Goal: Task Accomplishment & Management: Manage account settings

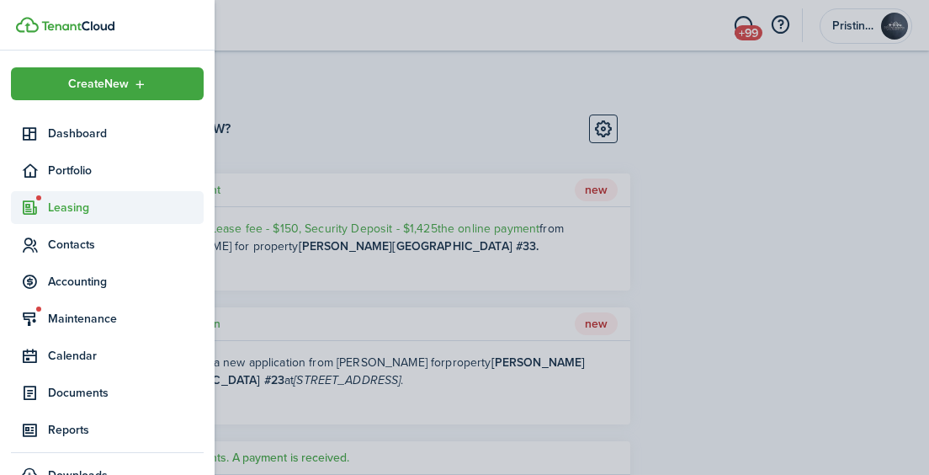
click at [66, 203] on span "Leasing" at bounding box center [126, 208] width 156 height 18
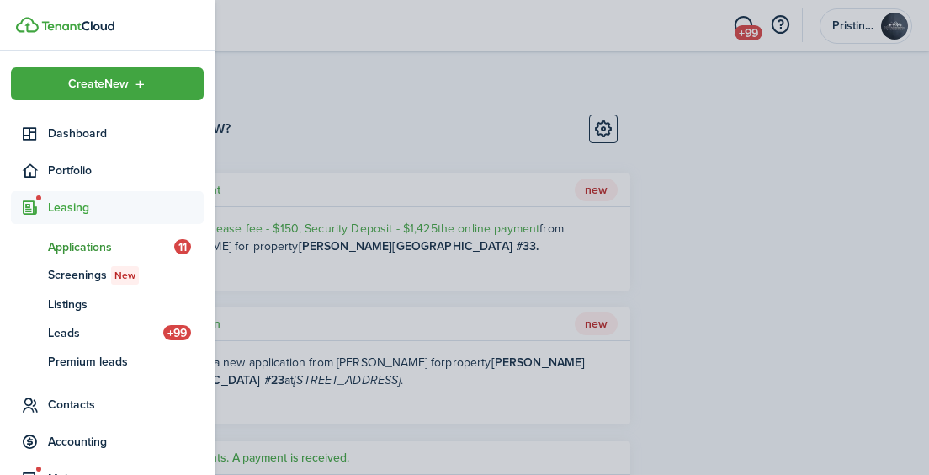
click at [72, 252] on span "Applications" at bounding box center [111, 247] width 126 height 18
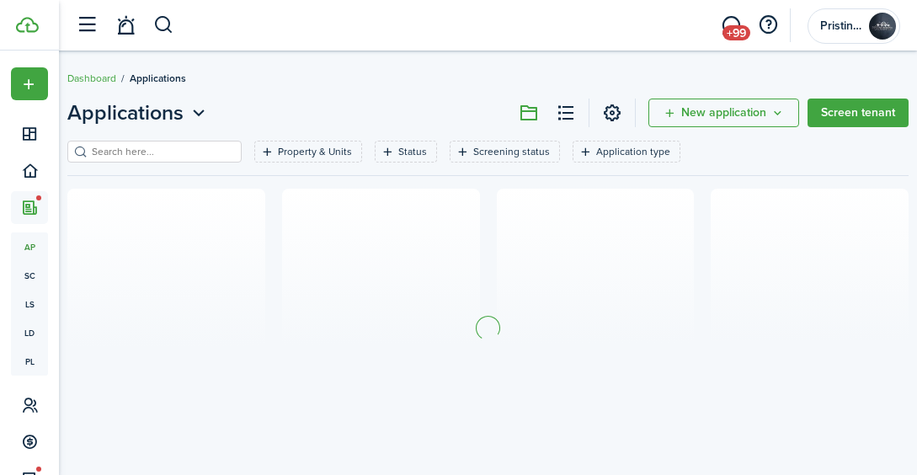
click at [364, 310] on section at bounding box center [487, 328] width 841 height 278
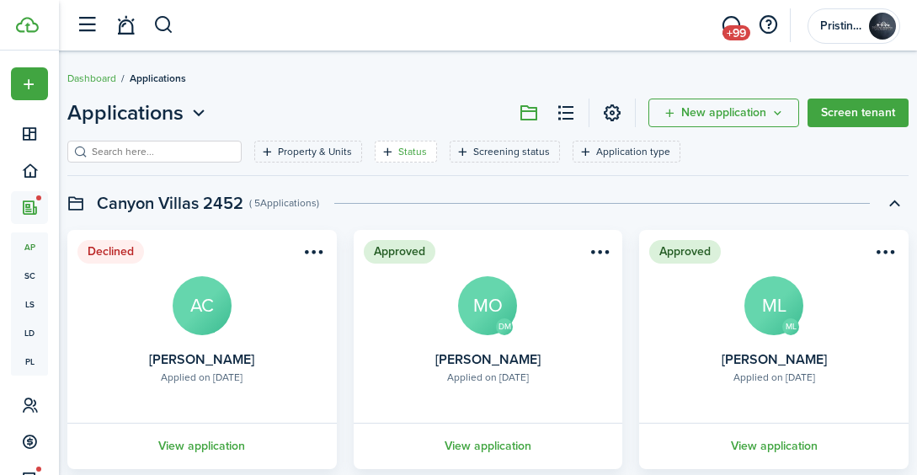
click at [375, 151] on filter-tag "Status" at bounding box center [406, 152] width 62 height 22
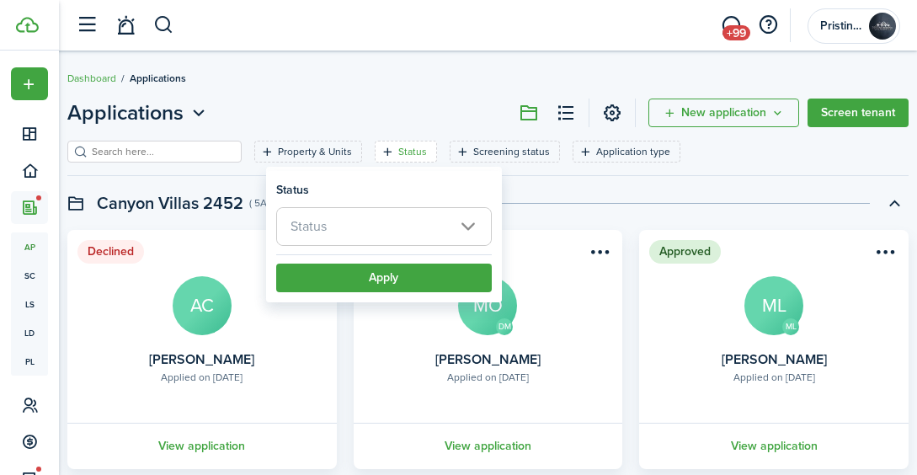
click at [354, 221] on span "Status" at bounding box center [384, 226] width 214 height 37
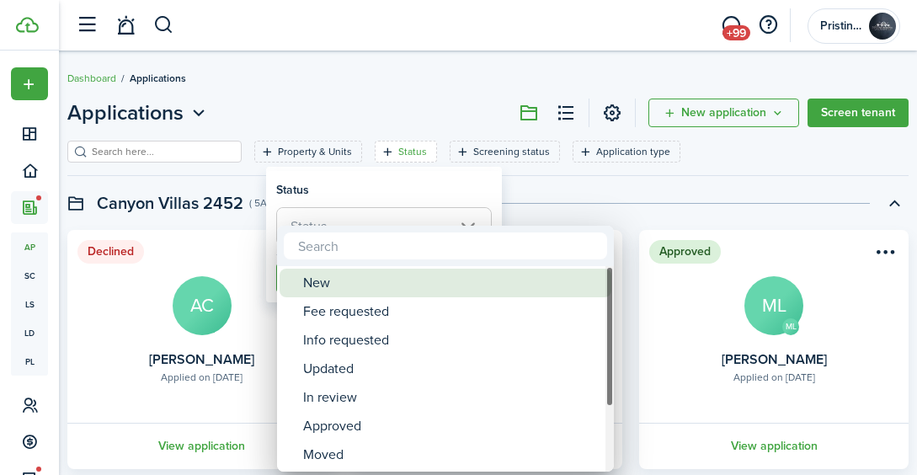
click at [343, 283] on div "New" at bounding box center [452, 282] width 298 height 29
type input "New"
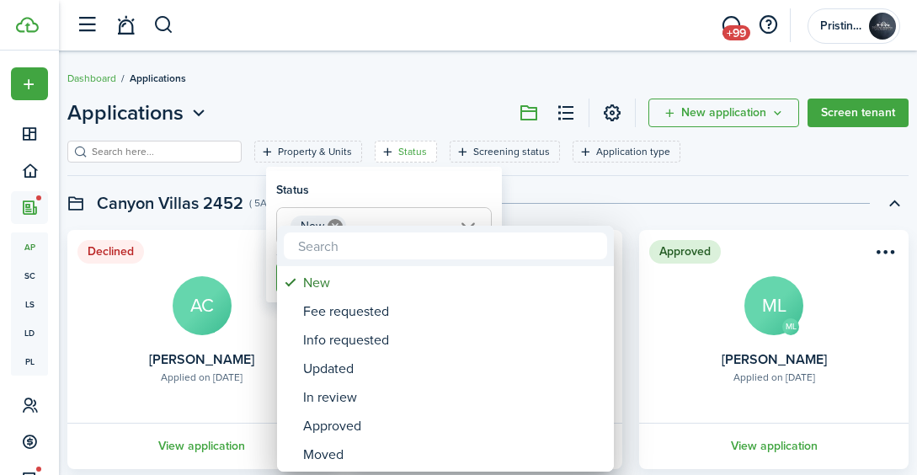
click at [518, 202] on div at bounding box center [458, 237] width 1186 height 744
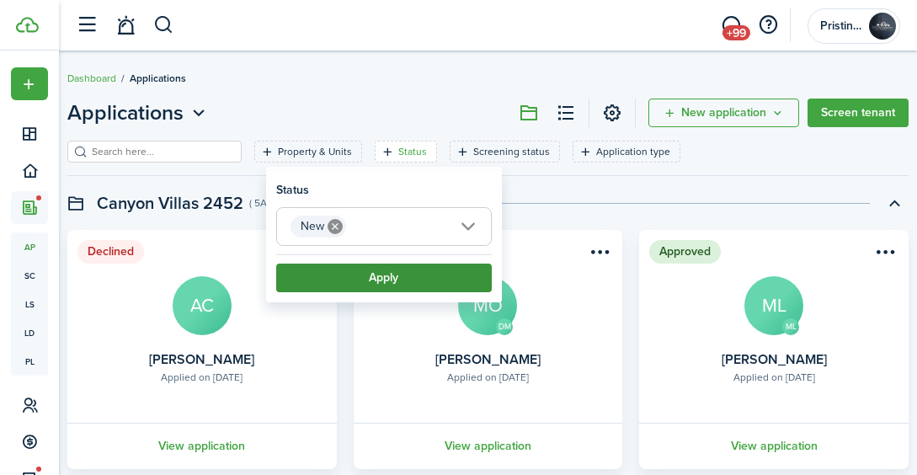
click at [396, 286] on button "Apply" at bounding box center [383, 277] width 215 height 29
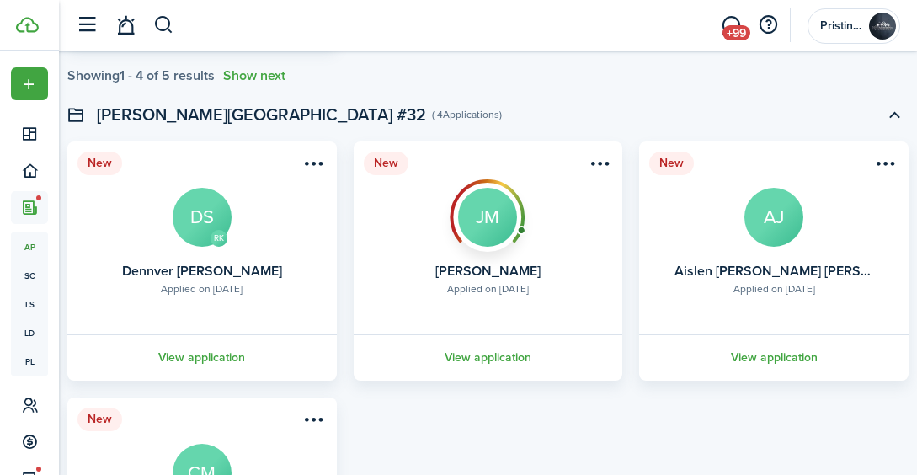
scroll to position [684, 0]
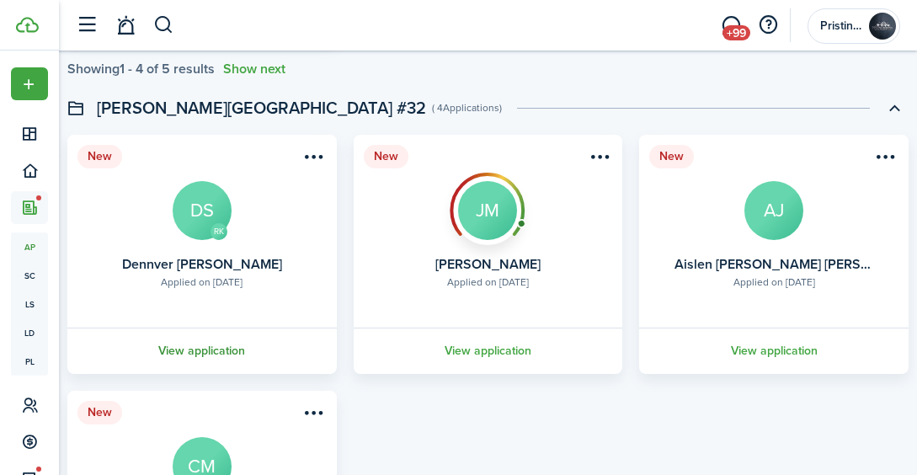
click at [223, 349] on link "View application" at bounding box center [202, 350] width 274 height 46
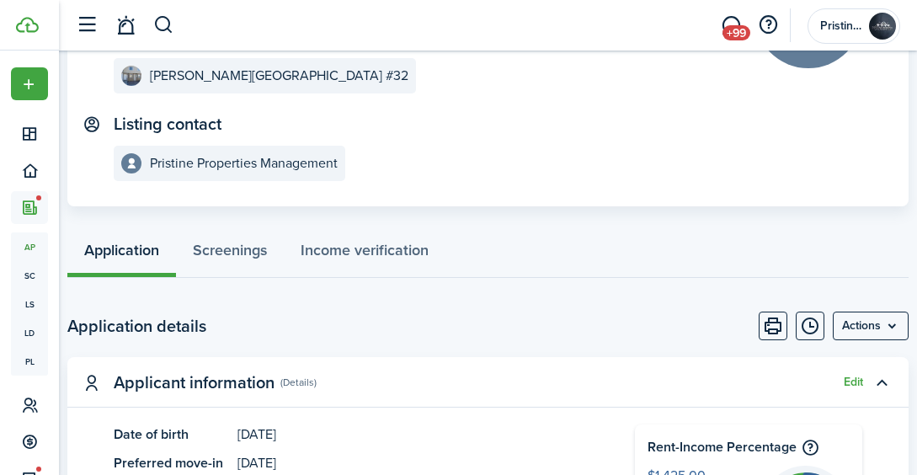
scroll to position [206, 0]
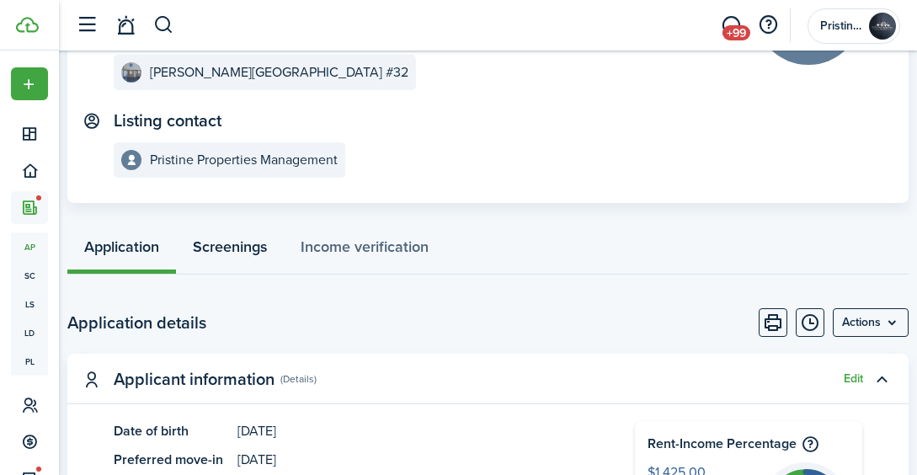
click at [247, 251] on link "Screenings" at bounding box center [230, 249] width 108 height 50
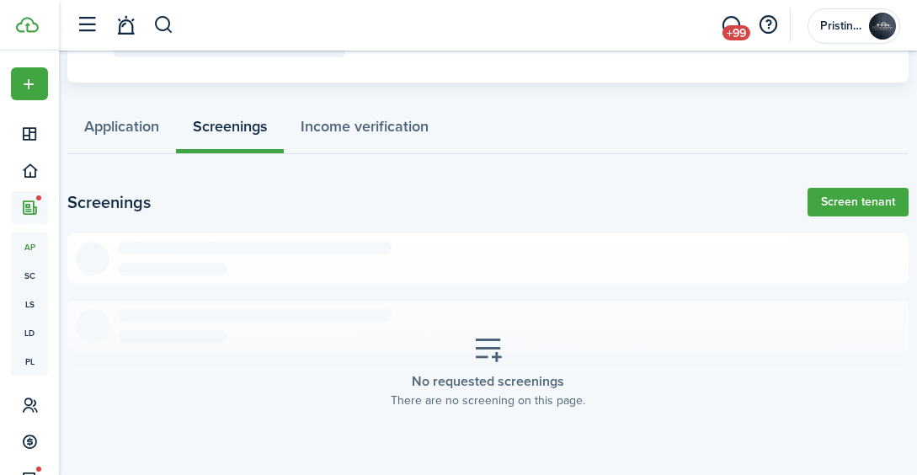
scroll to position [327, 0]
click at [841, 199] on link "Screen tenant" at bounding box center [857, 201] width 101 height 29
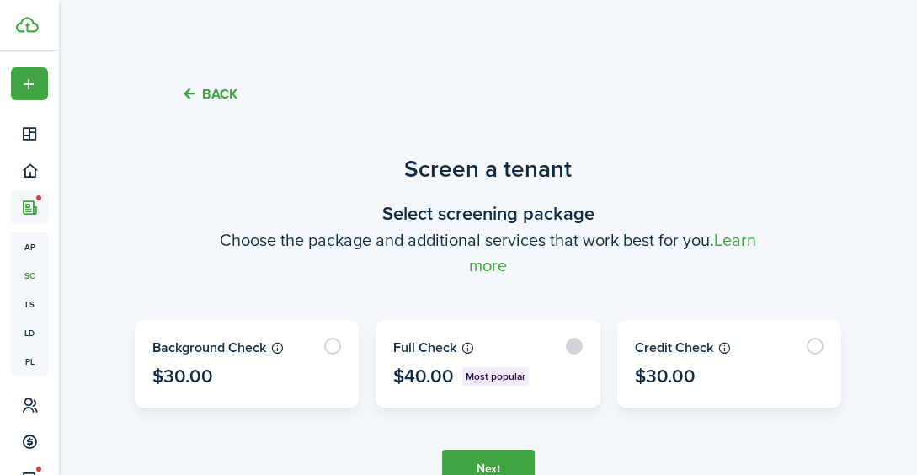
click at [575, 349] on label at bounding box center [487, 364] width 223 height 86
radio input "true"
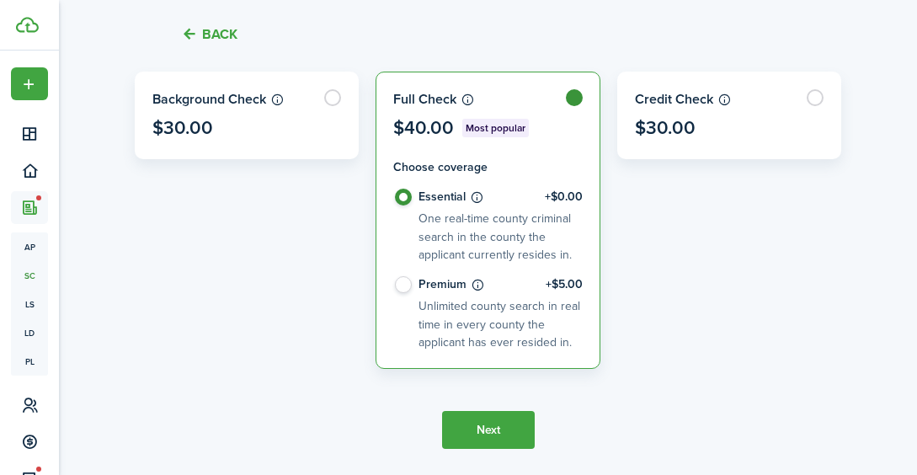
scroll to position [249, 0]
click at [483, 425] on button "Next" at bounding box center [488, 429] width 93 height 38
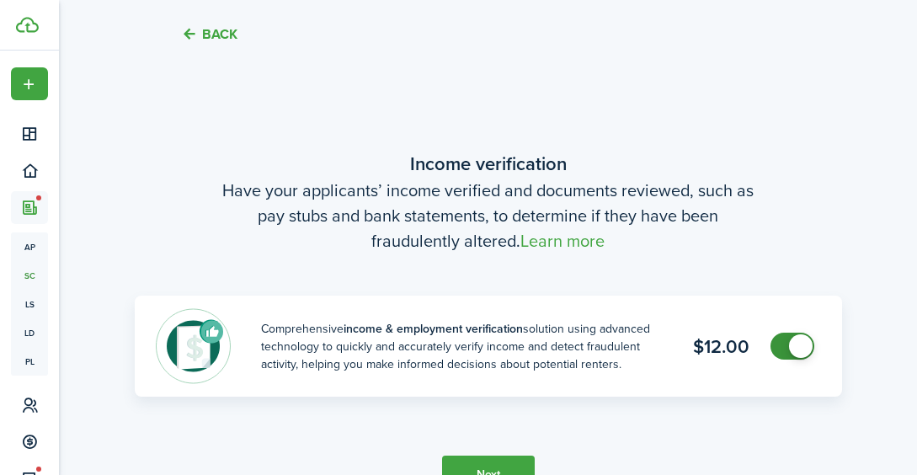
scroll to position [662, 0]
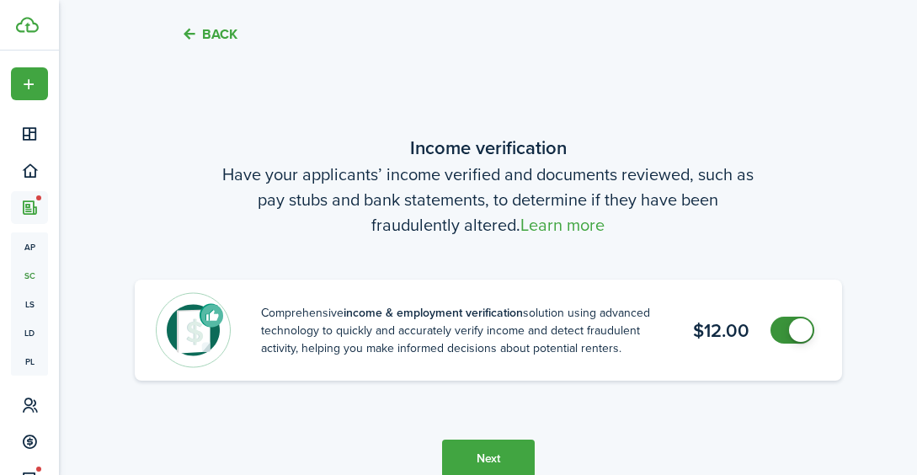
checkbox input "false"
click at [803, 324] on span at bounding box center [801, 330] width 24 height 24
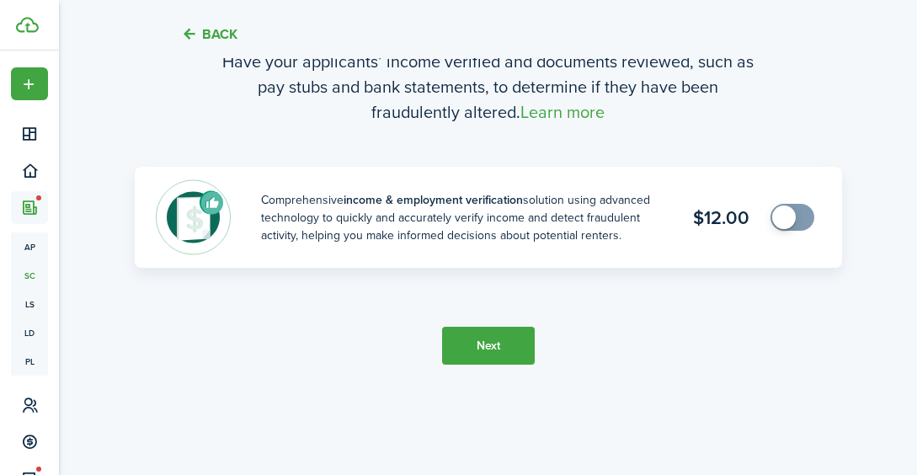
click at [483, 341] on button "Next" at bounding box center [488, 346] width 93 height 38
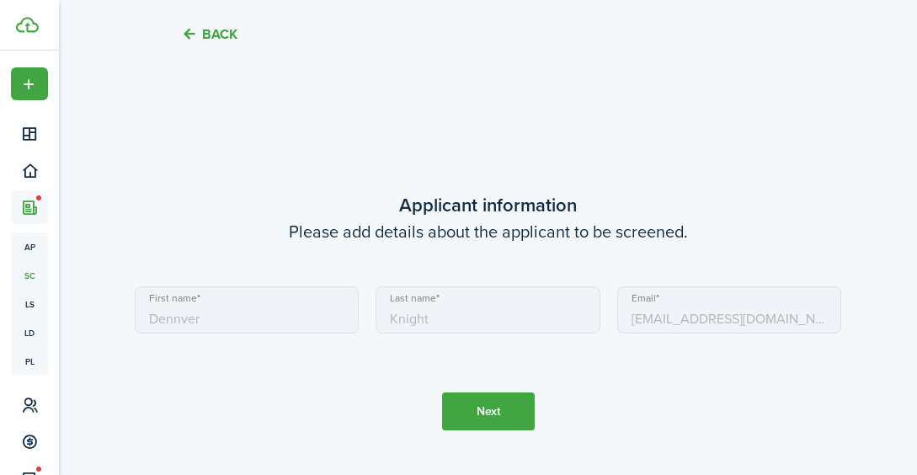
scroll to position [1137, 0]
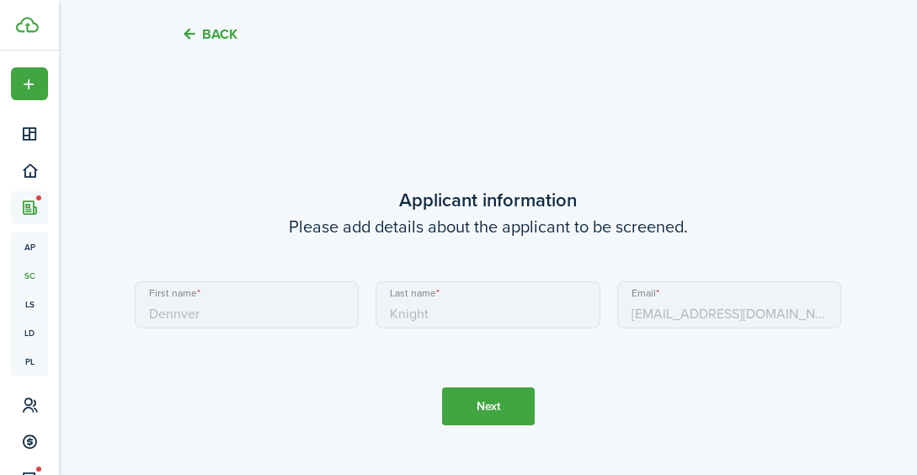
click at [461, 400] on button "Next" at bounding box center [488, 406] width 93 height 38
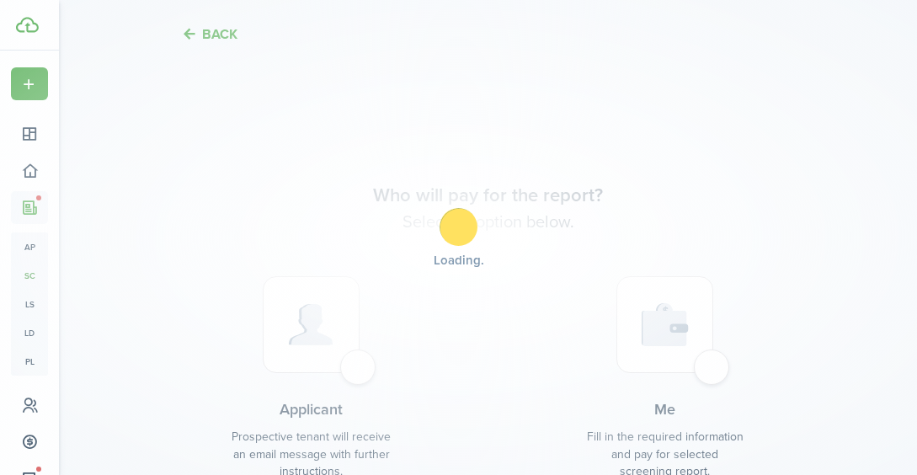
scroll to position [1612, 0]
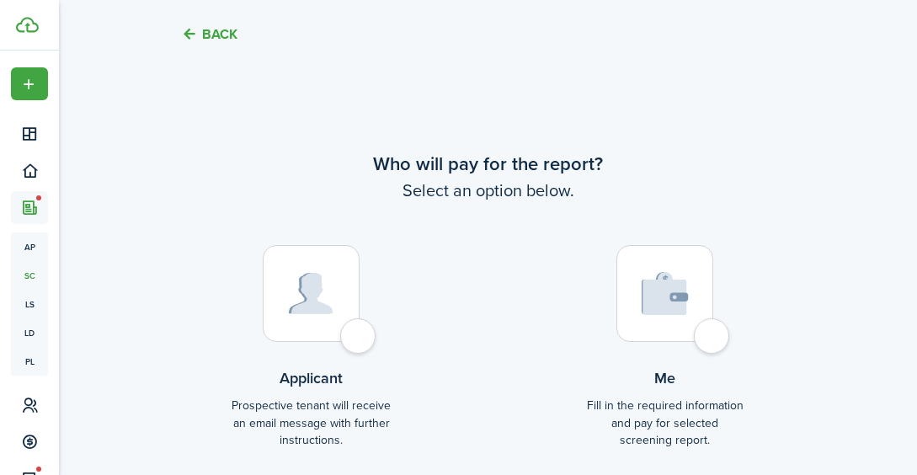
click at [353, 332] on div at bounding box center [311, 293] width 97 height 97
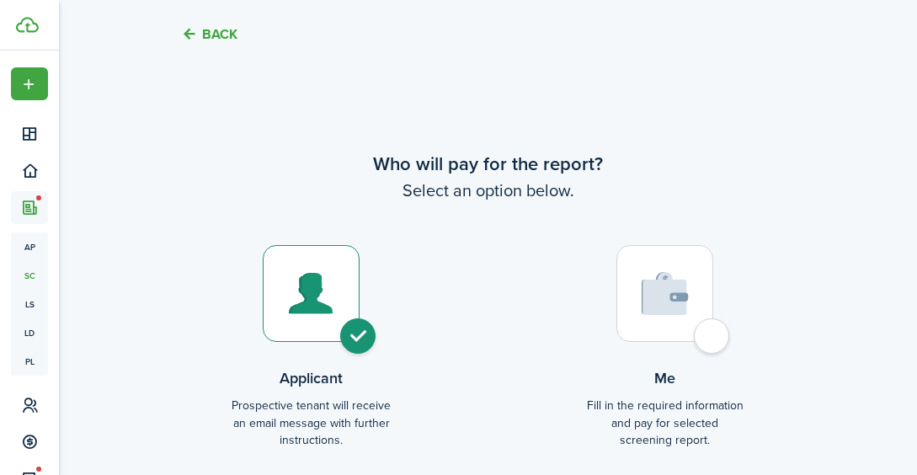
radio input "true"
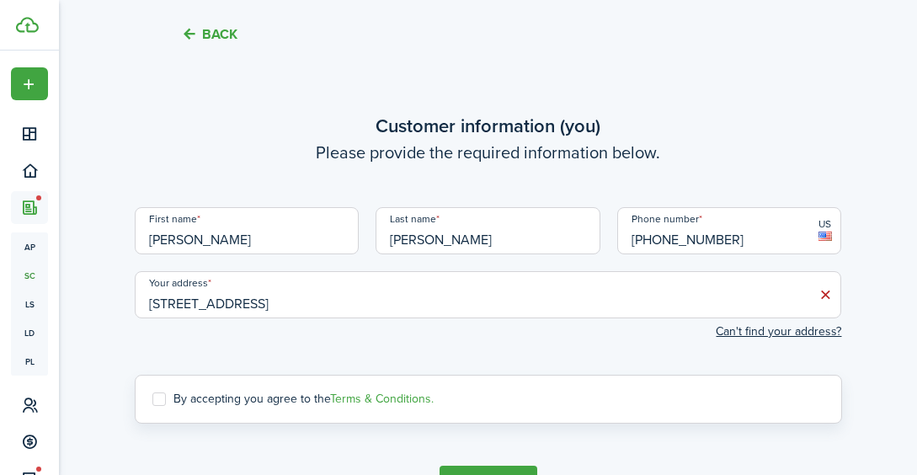
scroll to position [2086, 0]
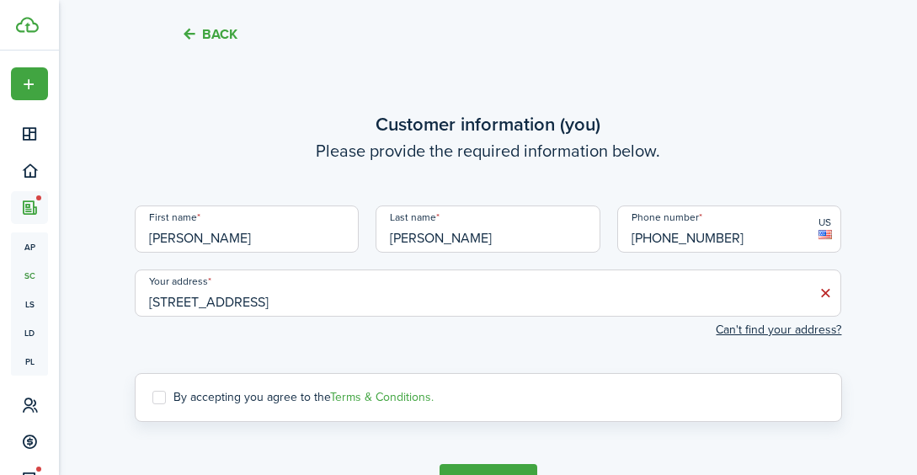
click at [163, 393] on label "By accepting you agree to the Terms & Conditions." at bounding box center [292, 397] width 281 height 13
click at [152, 396] on input "By accepting you agree to the Terms & Conditions." at bounding box center [151, 396] width 1 height 1
checkbox input "true"
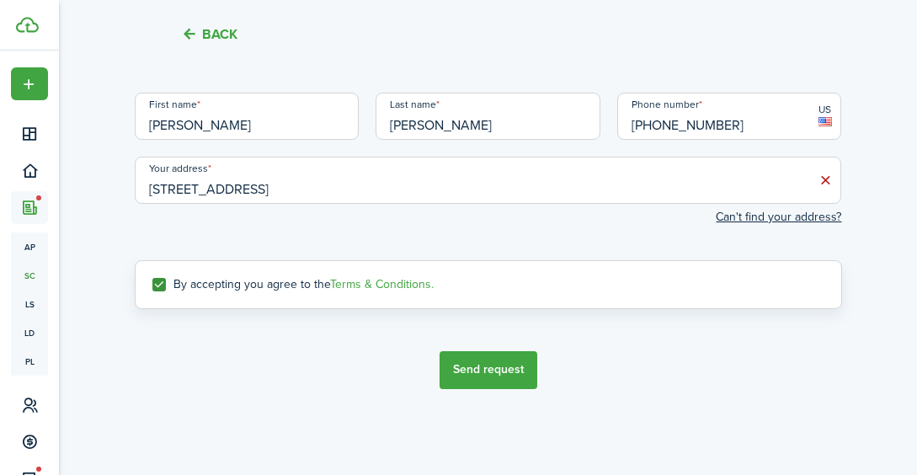
click at [484, 368] on button "Send request" at bounding box center [488, 370] width 98 height 38
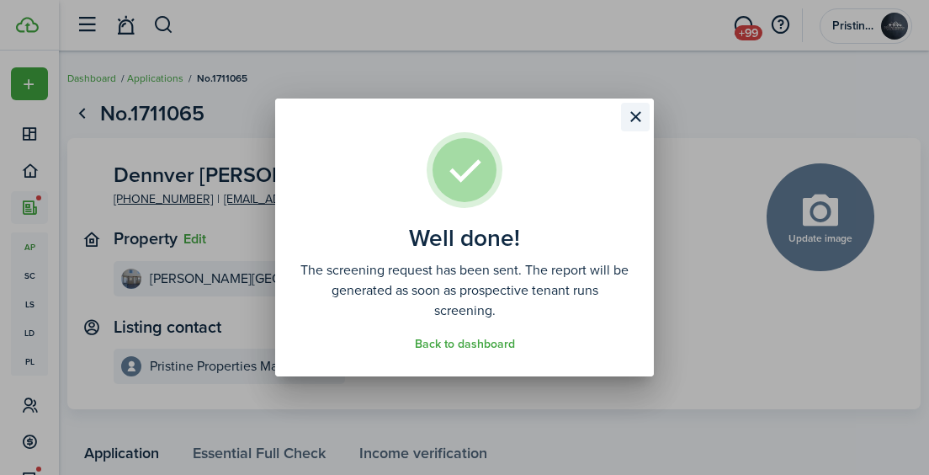
click at [632, 120] on button "Close modal" at bounding box center [635, 117] width 29 height 29
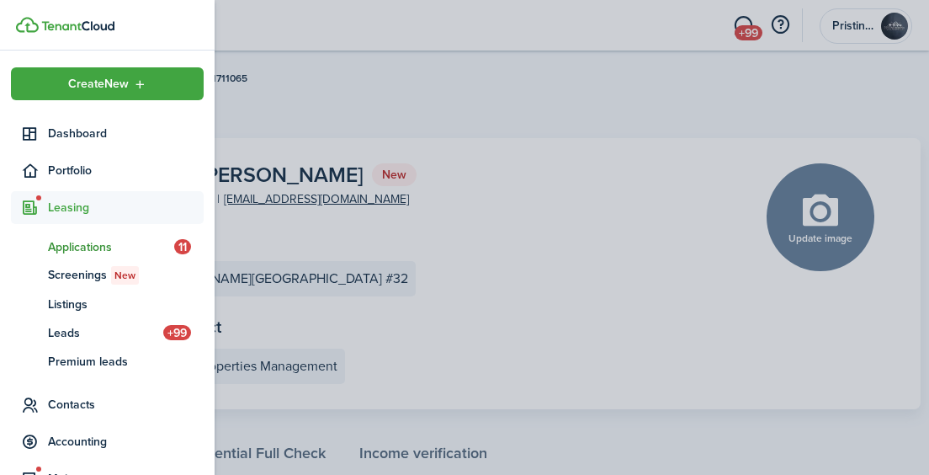
click at [69, 246] on span "Applications" at bounding box center [111, 247] width 126 height 18
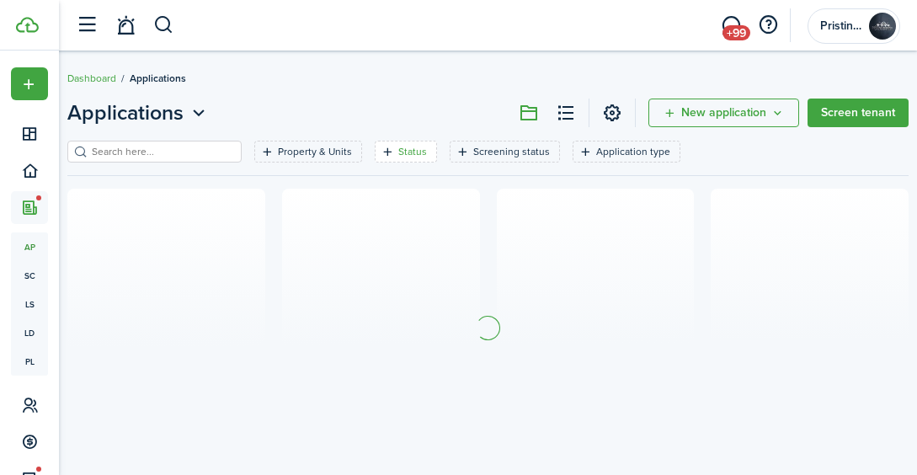
click at [398, 155] on filter-tag-label "Status" at bounding box center [412, 151] width 29 height 15
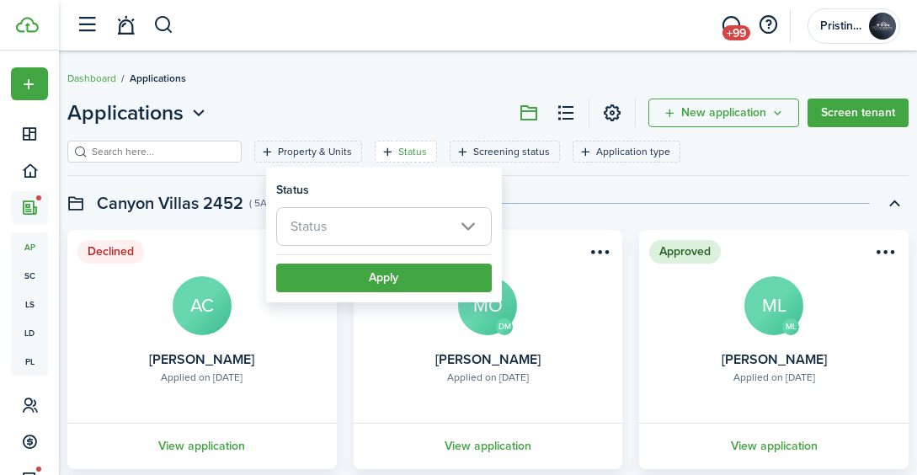
click at [394, 223] on span "Status" at bounding box center [384, 226] width 214 height 37
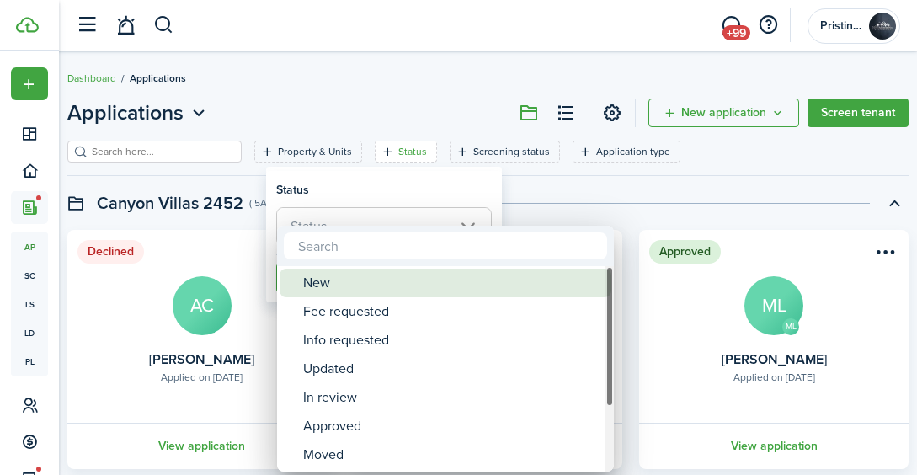
click at [369, 281] on div "New" at bounding box center [452, 282] width 298 height 29
type input "New"
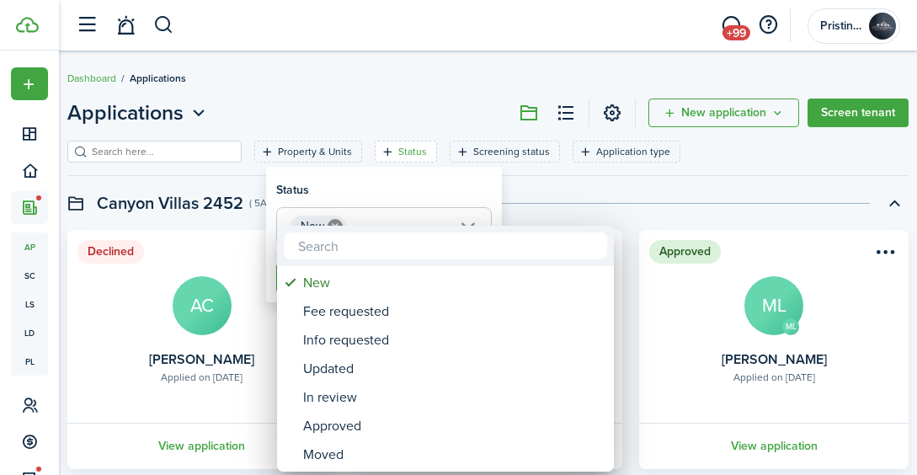
click at [550, 199] on div at bounding box center [458, 237] width 1186 height 744
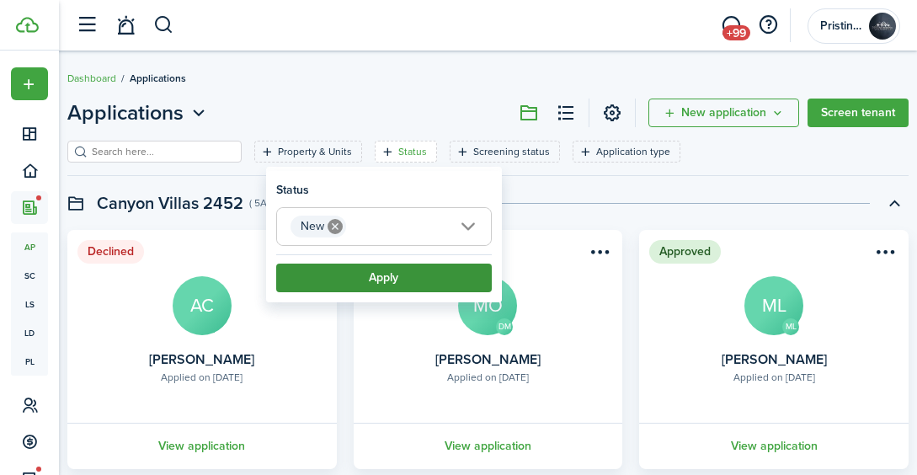
click at [369, 279] on button "Apply" at bounding box center [383, 277] width 215 height 29
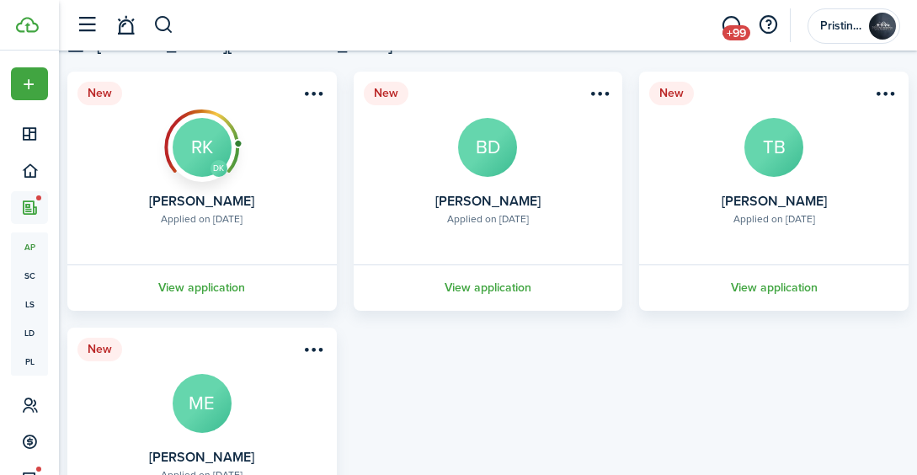
scroll to position [164, 0]
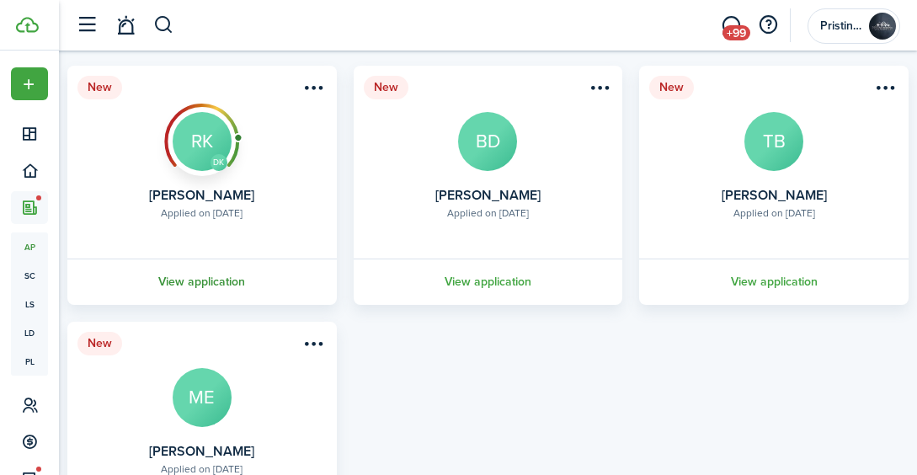
click at [231, 283] on link "View application" at bounding box center [202, 281] width 274 height 46
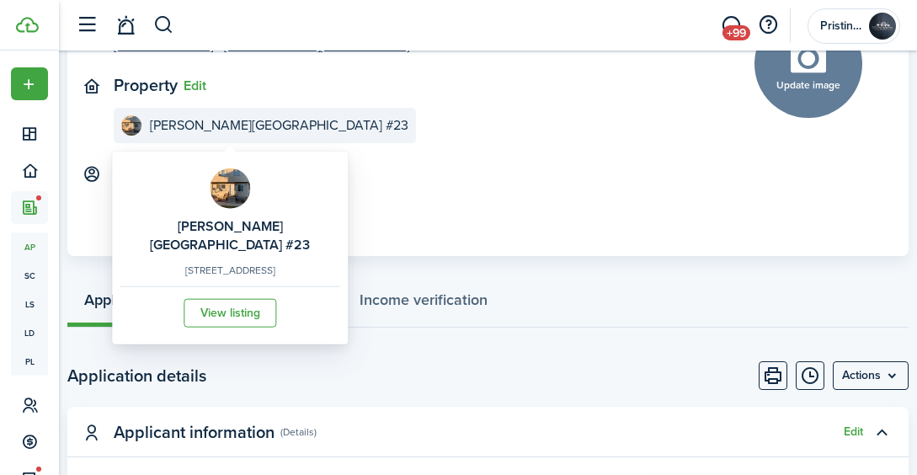
scroll to position [154, 0]
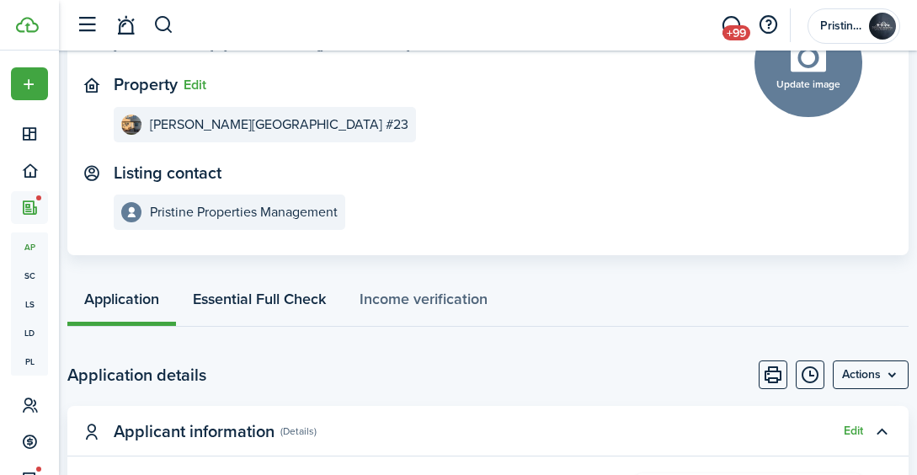
click at [290, 303] on link "Essential Full Check" at bounding box center [259, 301] width 167 height 50
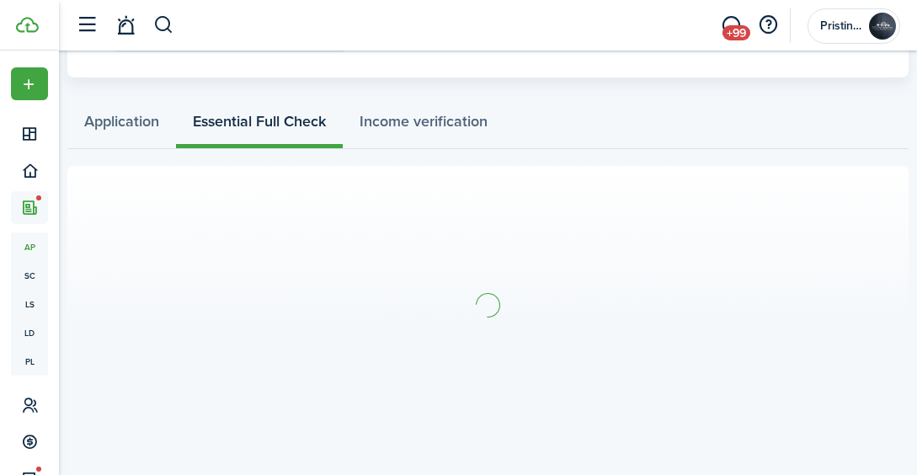
scroll to position [338, 0]
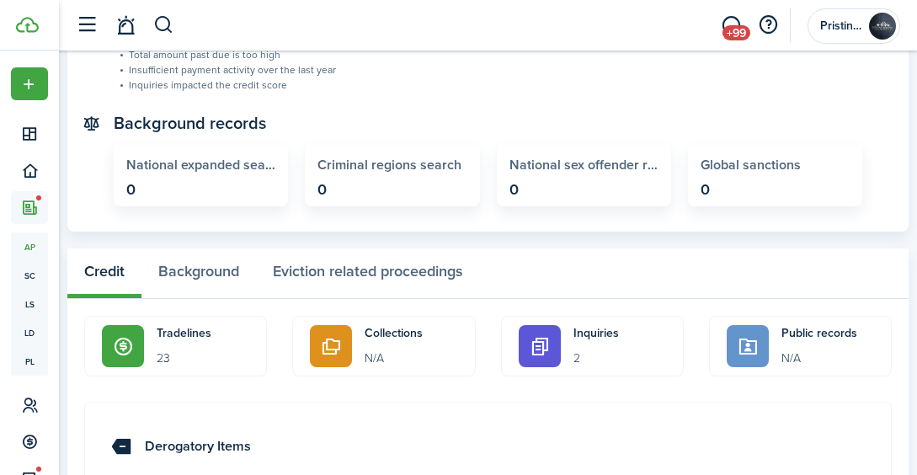
scroll to position [797, 0]
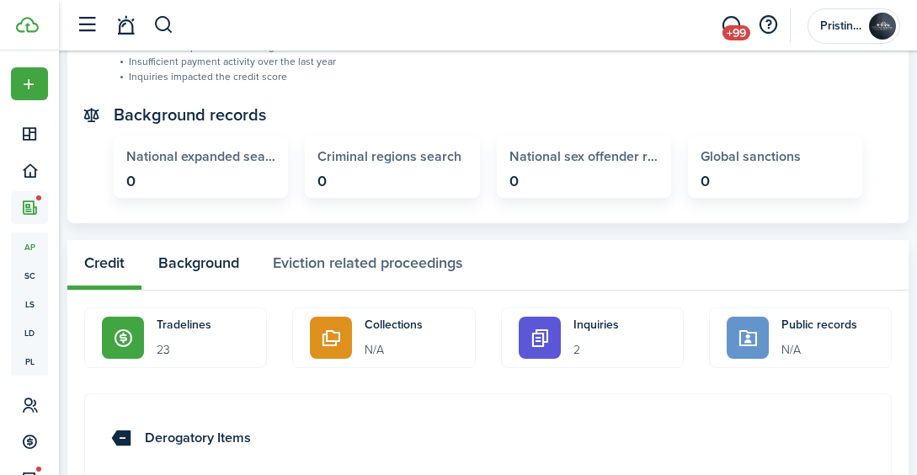
click at [222, 264] on button "Background" at bounding box center [198, 265] width 114 height 50
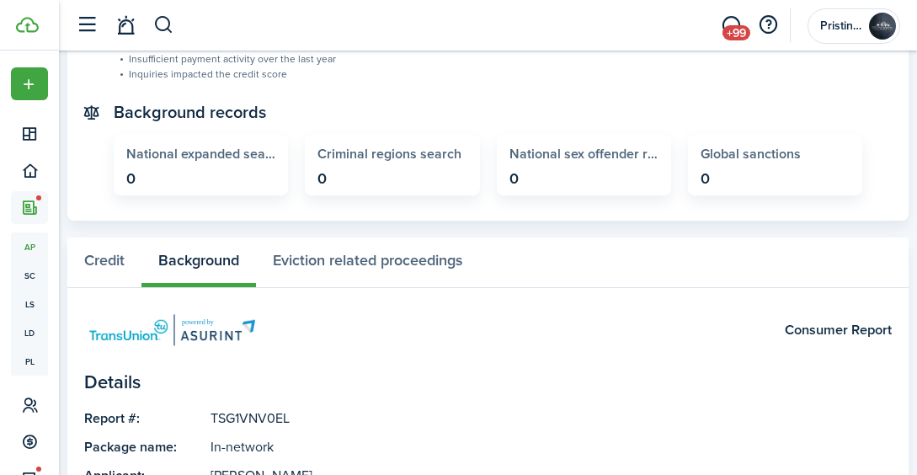
scroll to position [798, 0]
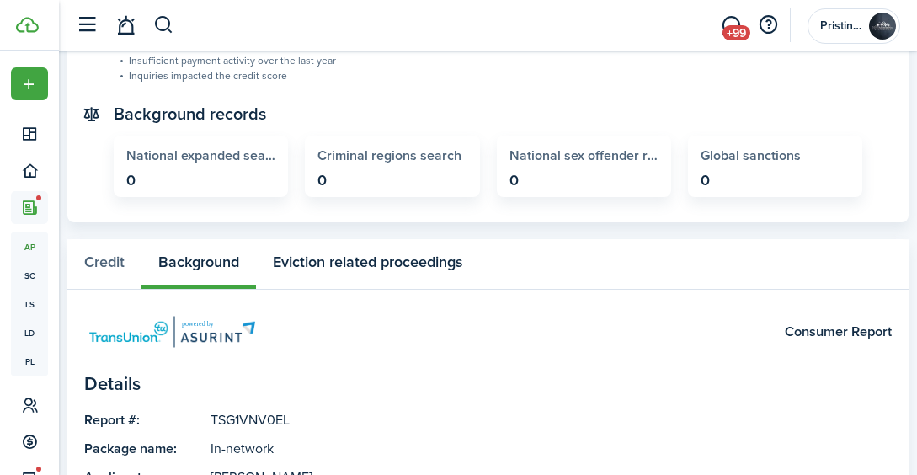
click at [374, 265] on button "Eviction related proceedings" at bounding box center [367, 264] width 223 height 50
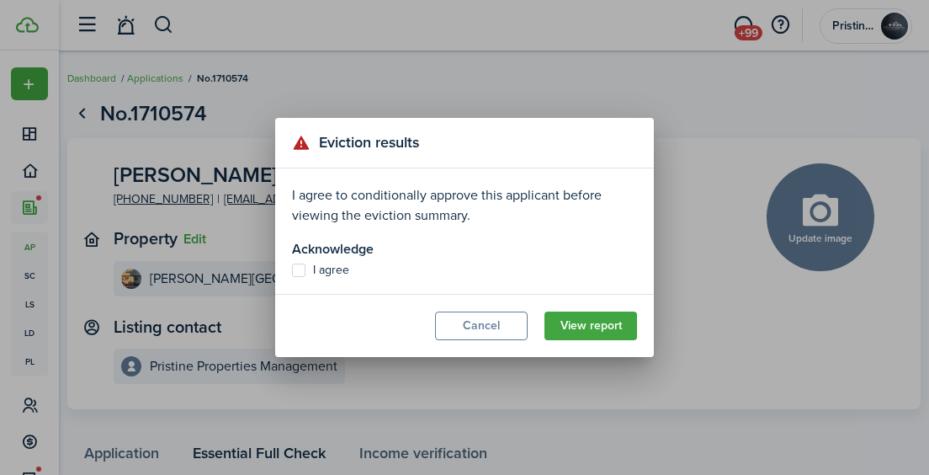
click at [303, 263] on modal-body "I agree to conditionally approve this applicant before viewing the eviction sum…" at bounding box center [464, 230] width 379 height 125
click at [299, 268] on label "I agree" at bounding box center [320, 269] width 57 height 13
click at [292, 270] on input "I agree" at bounding box center [291, 270] width 1 height 1
checkbox input "true"
click at [563, 332] on button "View report" at bounding box center [591, 325] width 93 height 29
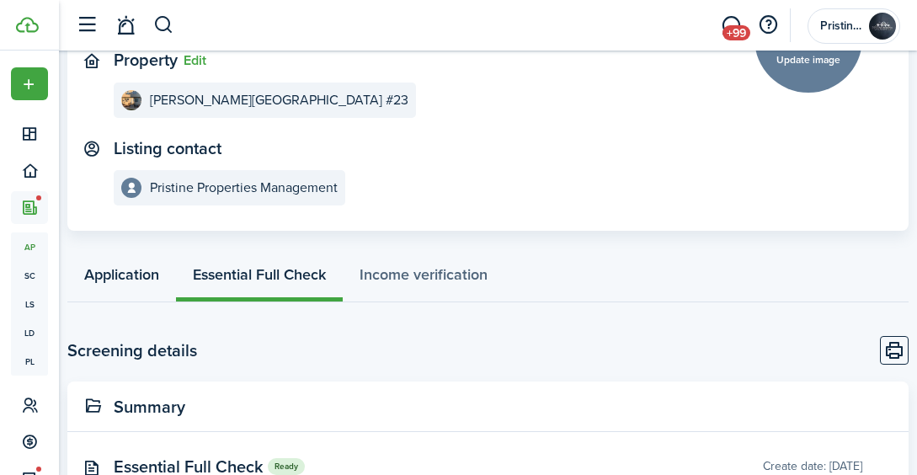
scroll to position [175, 0]
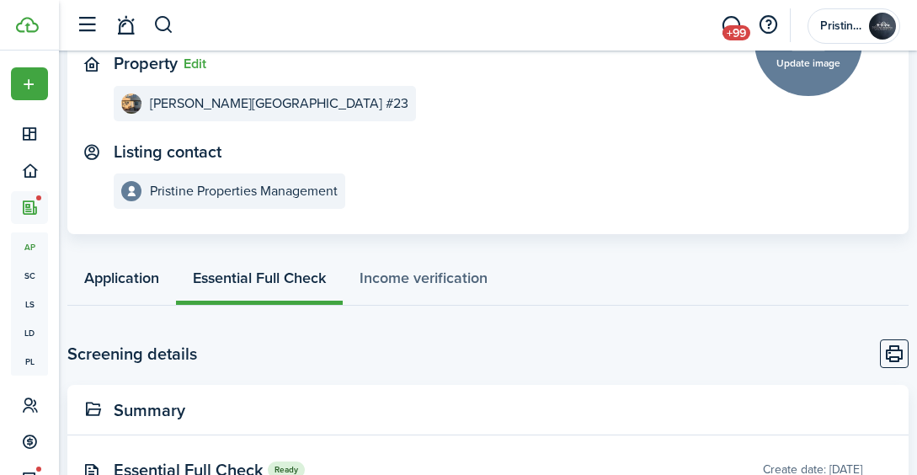
click at [141, 292] on link "Application" at bounding box center [121, 280] width 109 height 50
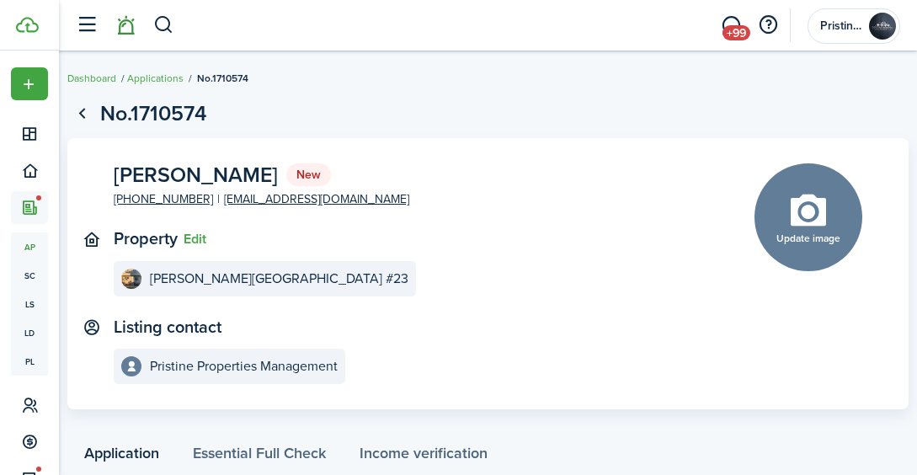
click at [124, 22] on link at bounding box center [125, 25] width 32 height 43
